Goal: Information Seeking & Learning: Learn about a topic

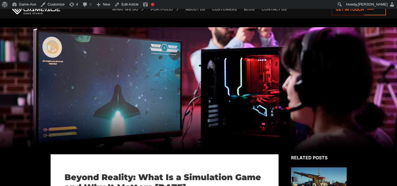
scroll to position [839, 0]
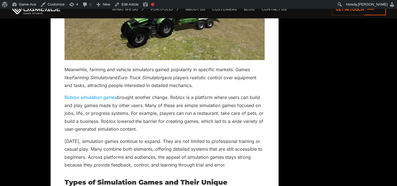
click at [191, 112] on p "Roblox simulation games brought another change. Roblox is a platform where user…" at bounding box center [165, 112] width 200 height 39
click at [138, 3] on link "Edit Article" at bounding box center [126, 4] width 28 height 9
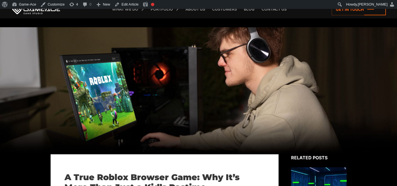
scroll to position [2147, 0]
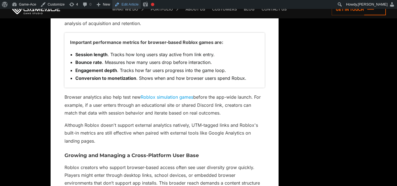
click at [133, 5] on link "Edit Article" at bounding box center [126, 4] width 28 height 9
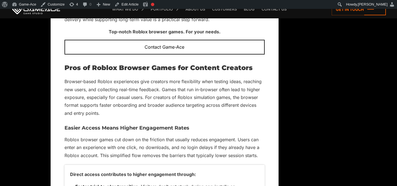
scroll to position [1964, 0]
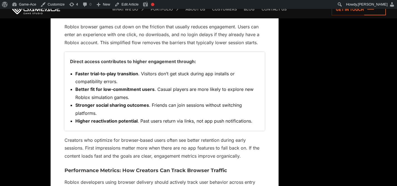
scroll to position [2147, 0]
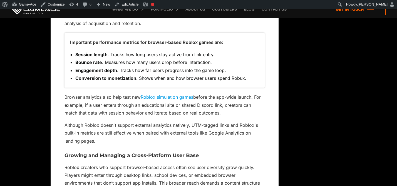
click at [184, 96] on link "Roblox simulation games" at bounding box center [167, 97] width 53 height 6
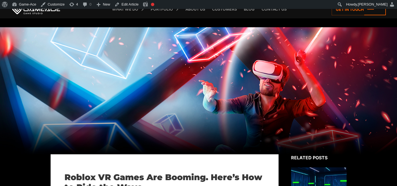
scroll to position [1119, 0]
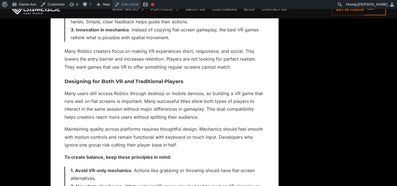
click at [136, 5] on link "Edit Article" at bounding box center [126, 4] width 28 height 9
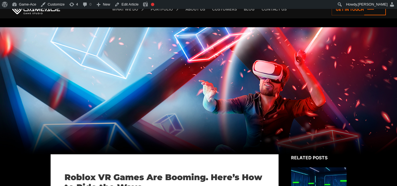
scroll to position [1130, 0]
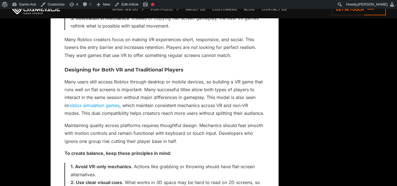
click at [105, 103] on link "roblox simulation games" at bounding box center [93, 106] width 51 height 6
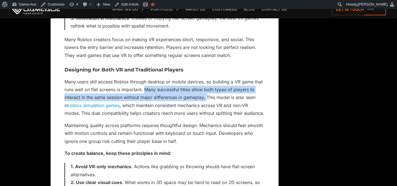
drag, startPoint x: 206, startPoint y: 90, endPoint x: 146, endPoint y: 83, distance: 61.0
click at [146, 83] on p "Many users still access Roblox through desktop or mobile devices, so building a…" at bounding box center [165, 97] width 200 height 39
copy p "Many successful titles allow both types of players to interact in the same sess…"
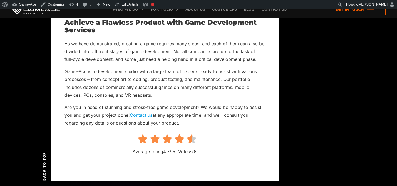
scroll to position [4375, 0]
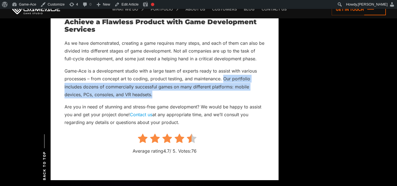
drag, startPoint x: 224, startPoint y: 80, endPoint x: 217, endPoint y: 96, distance: 17.2
click at [217, 96] on p "Game-Ace is a development studio with a large team of experts ready to assist w…" at bounding box center [165, 83] width 200 height 32
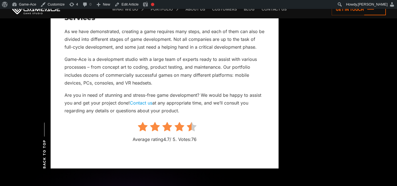
scroll to position [4387, 0]
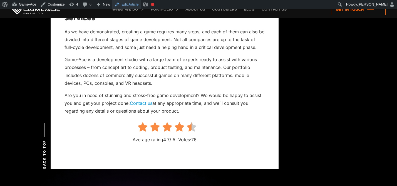
click at [132, 3] on link "Edit Article" at bounding box center [126, 4] width 28 height 9
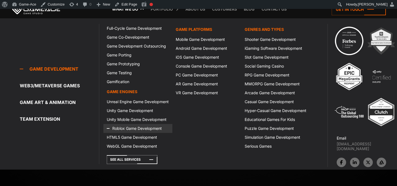
click at [132, 130] on link "Roblox Game Development" at bounding box center [137, 128] width 69 height 9
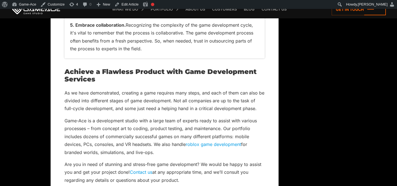
scroll to position [4326, 0]
drag, startPoint x: 145, startPoint y: 150, endPoint x: 63, endPoint y: 121, distance: 86.3
copy p "Game-Ace is a development studio with a large team of experts ready to assist w…"
click at [137, 130] on p "Game-Ace is a development studio with a large team of experts ready to assist w…" at bounding box center [165, 136] width 200 height 39
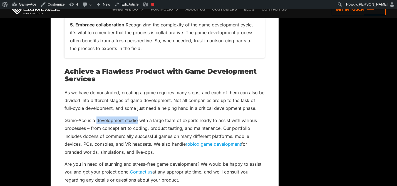
drag, startPoint x: 96, startPoint y: 121, endPoint x: 137, endPoint y: 122, distance: 40.6
click at [137, 122] on p "Game-Ace is a development studio with a large team of experts ready to assist w…" at bounding box center [165, 136] width 200 height 39
copy p "development studio"
click at [128, 4] on link "Edit Article" at bounding box center [126, 4] width 28 height 9
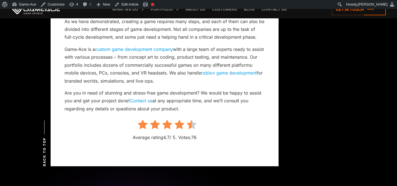
scroll to position [4394, 0]
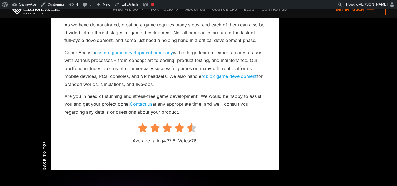
click at [223, 76] on link "roblox game development" at bounding box center [228, 76] width 55 height 6
drag, startPoint x: 187, startPoint y: 113, endPoint x: 64, endPoint y: 55, distance: 135.6
click at [160, 87] on p "Game-Ace is a custom game development company with a large team of experts read…" at bounding box center [165, 68] width 200 height 39
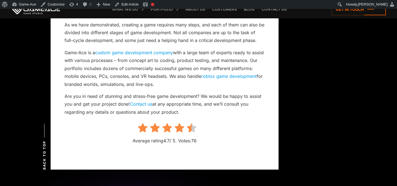
drag, startPoint x: 159, startPoint y: 83, endPoint x: 62, endPoint y: 56, distance: 100.7
copy p "Game-Ace is a custom game development company with a large team of experts read…"
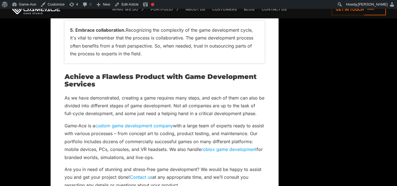
scroll to position [4319, 0]
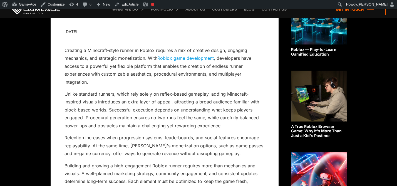
click at [186, 59] on link "Roblox game development" at bounding box center [185, 58] width 56 height 6
click at [251, 12] on link "Blog" at bounding box center [249, 9] width 16 height 18
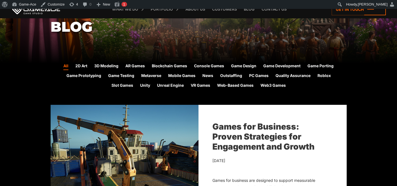
scroll to position [120, 0]
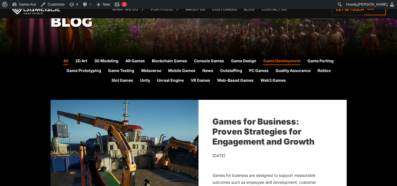
click at [282, 62] on link "Game Development" at bounding box center [281, 61] width 37 height 7
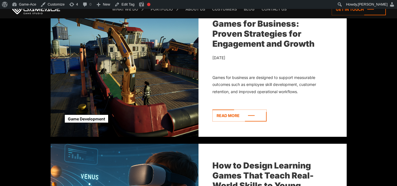
scroll to position [173, 0]
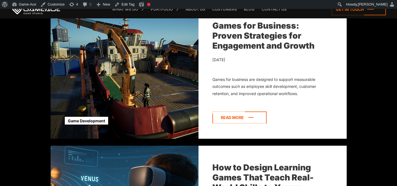
click at [245, 116] on icon at bounding box center [239, 118] width 54 height 12
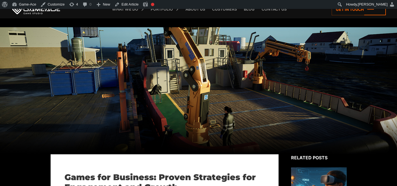
scroll to position [4188, 0]
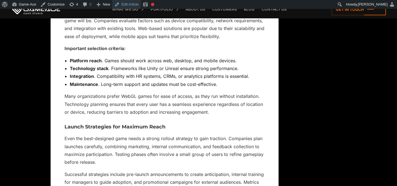
click at [133, 4] on link "Edit Article" at bounding box center [126, 4] width 28 height 9
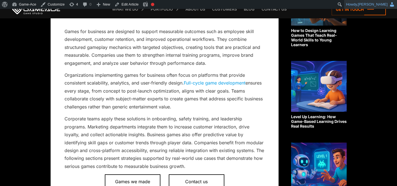
scroll to position [4188, 0]
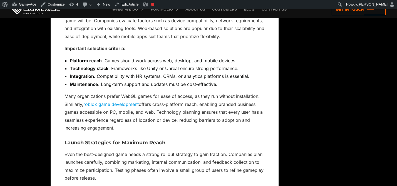
click at [112, 104] on link "roblox game development" at bounding box center [110, 105] width 55 height 6
click at [252, 10] on link "Blog" at bounding box center [249, 9] width 16 height 18
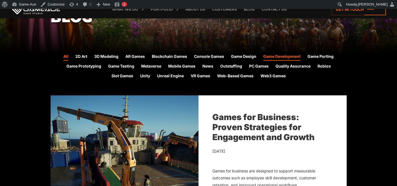
click at [276, 58] on link "Game Development" at bounding box center [281, 56] width 37 height 7
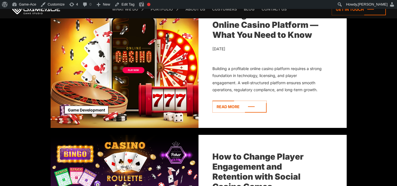
scroll to position [1148, 0]
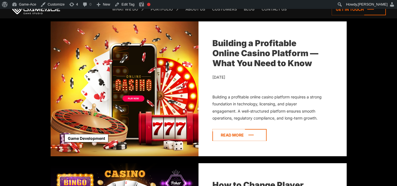
click at [257, 133] on icon at bounding box center [239, 135] width 54 height 12
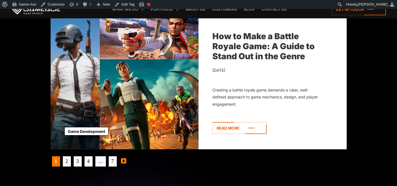
scroll to position [1727, 0]
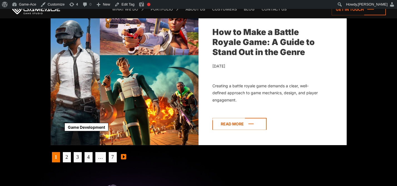
click at [227, 128] on icon at bounding box center [239, 124] width 54 height 12
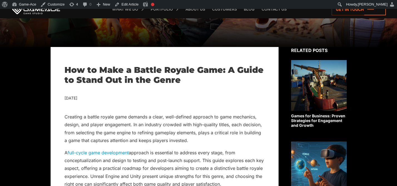
scroll to position [108, 0]
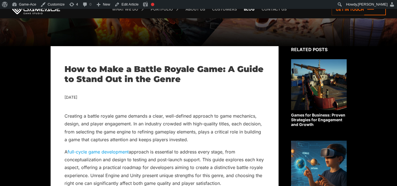
click at [249, 10] on link "Blog" at bounding box center [249, 9] width 16 height 18
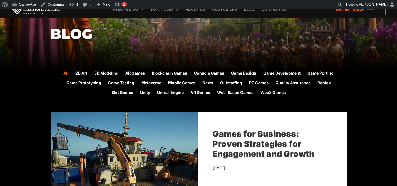
scroll to position [110, 0]
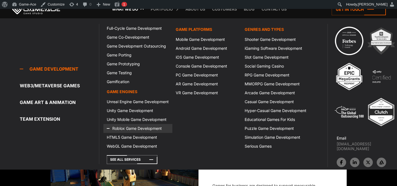
click at [135, 125] on link "Roblox Game Development" at bounding box center [137, 128] width 69 height 9
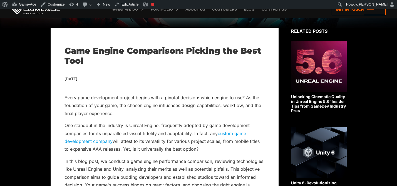
scroll to position [4035, 0]
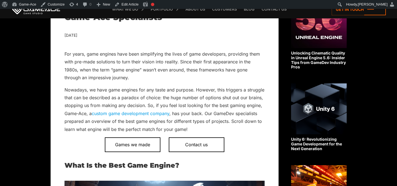
scroll to position [3764, 0]
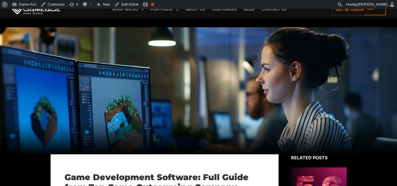
scroll to position [3977, 0]
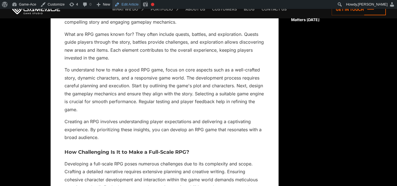
click at [134, 5] on link "Edit Article" at bounding box center [126, 4] width 28 height 9
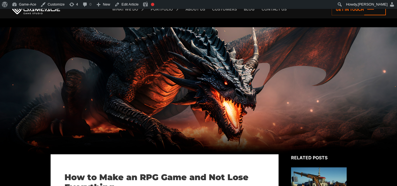
scroll to position [548, 0]
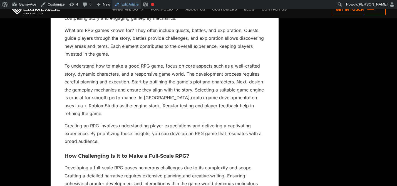
click at [127, 4] on link "Edit Article" at bounding box center [126, 4] width 28 height 9
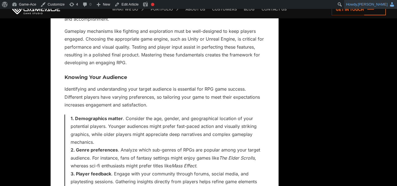
scroll to position [548, 0]
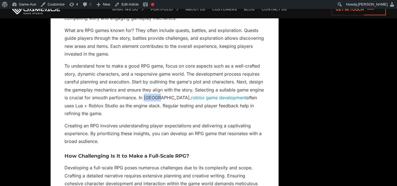
drag, startPoint x: 57, startPoint y: 65, endPoint x: 83, endPoint y: 110, distance: 52.1
copy p "To understand how to make a good RPG game, focus on core aspects such as a well…"
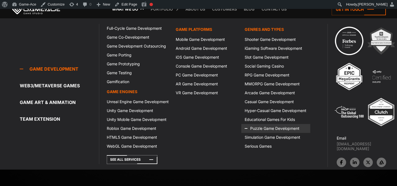
click at [260, 127] on link "Puzzle Game Development" at bounding box center [275, 128] width 69 height 9
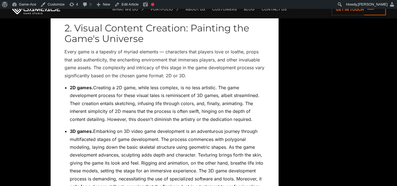
scroll to position [1950, 0]
